Goal: Navigation & Orientation: Find specific page/section

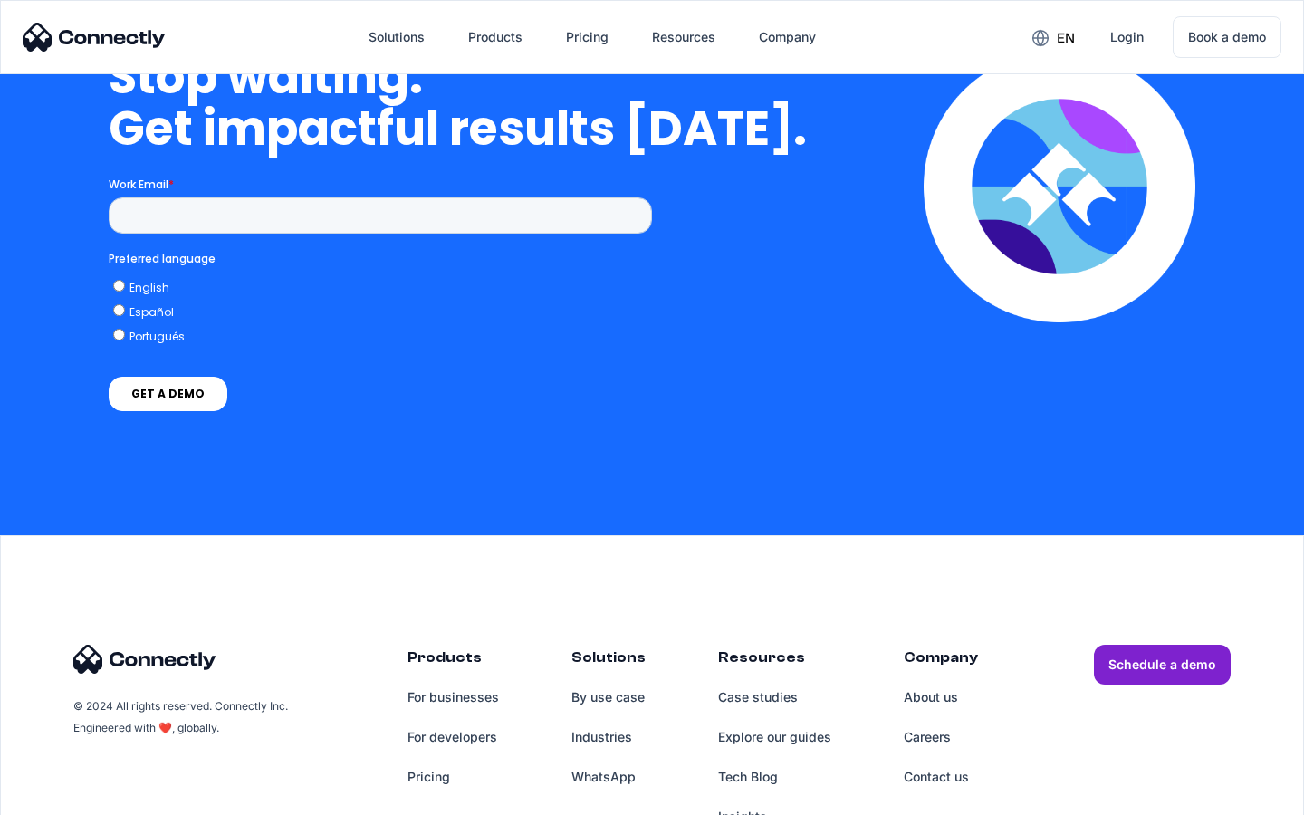
scroll to position [4594, 0]
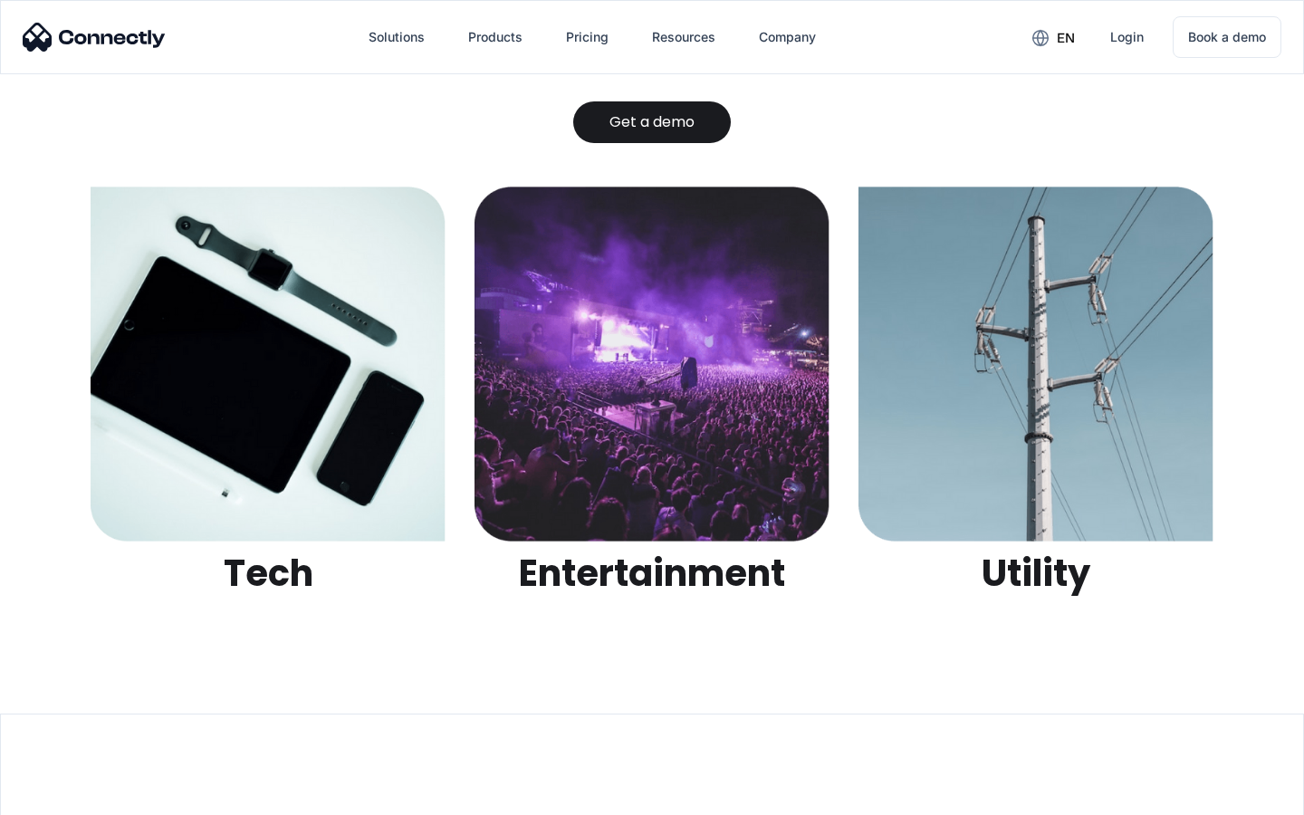
scroll to position [5713, 0]
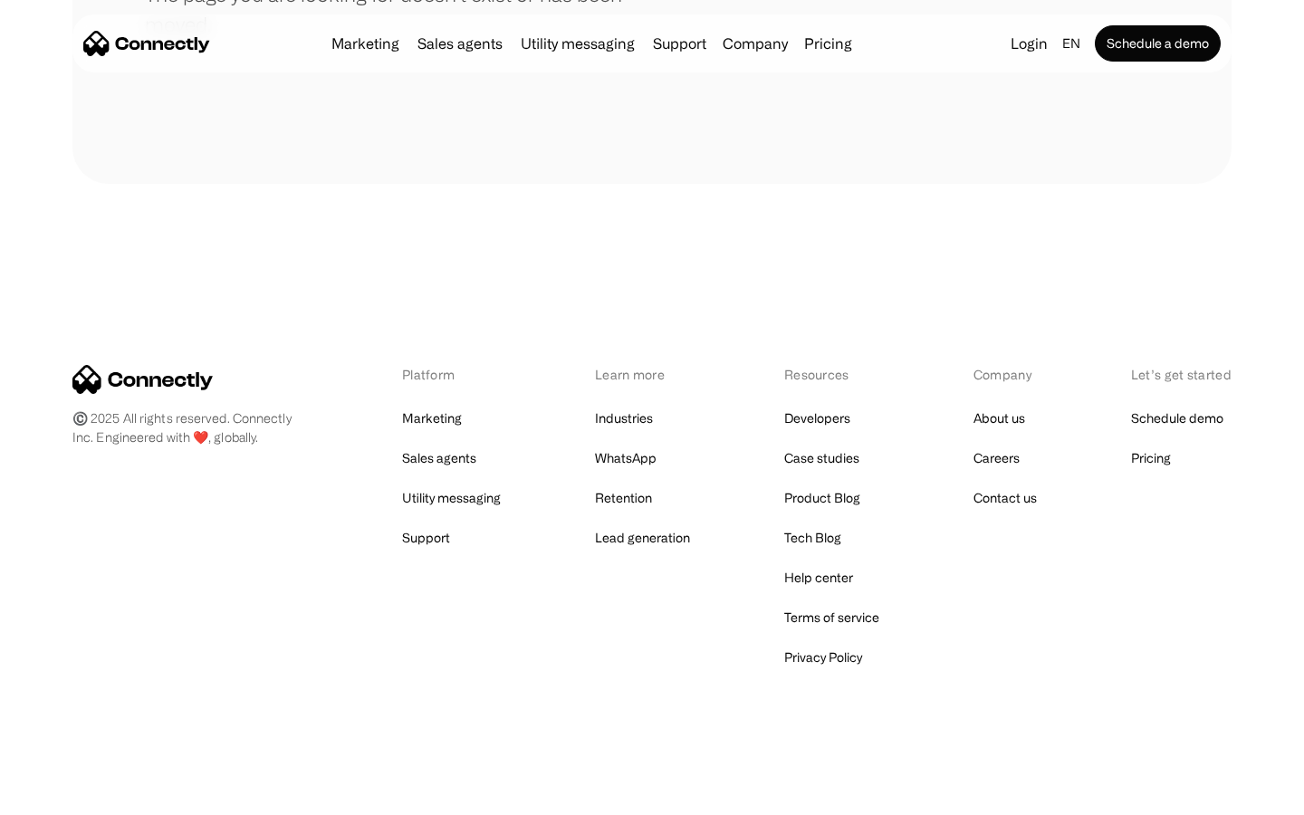
scroll to position [331, 0]
